Goal: Task Accomplishment & Management: Manage account settings

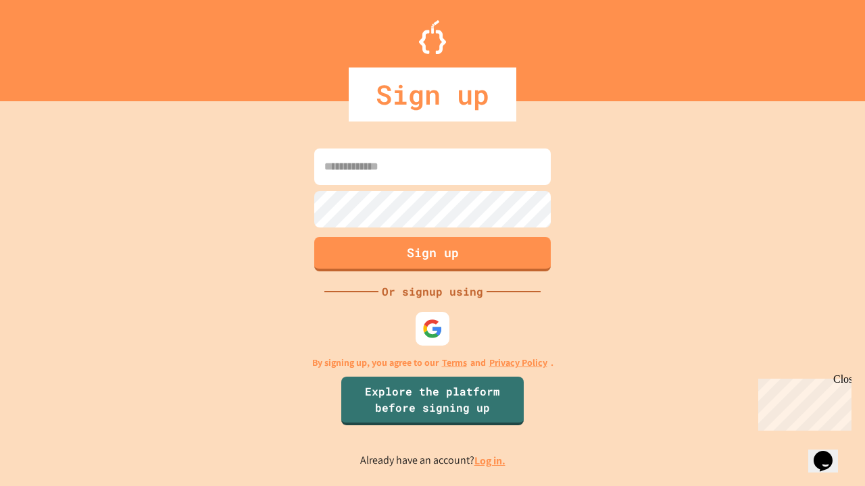
click at [490, 461] on link "Log in." at bounding box center [489, 461] width 31 height 14
